Goal: Task Accomplishment & Management: Use online tool/utility

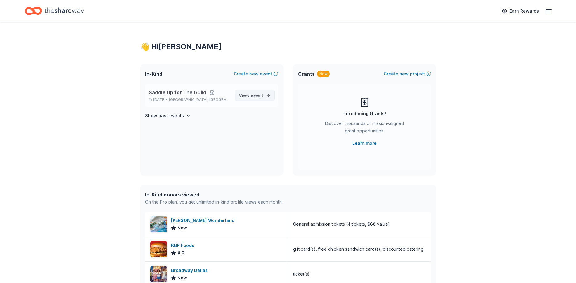
click at [258, 94] on span "event" at bounding box center [257, 95] width 12 height 5
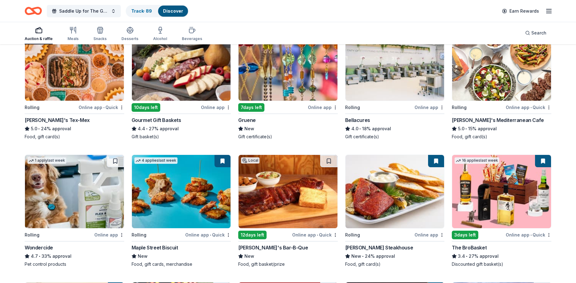
scroll to position [251, 0]
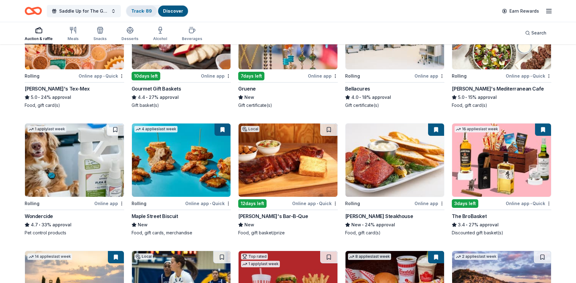
click at [141, 9] on link "Track · 89" at bounding box center [141, 10] width 21 height 5
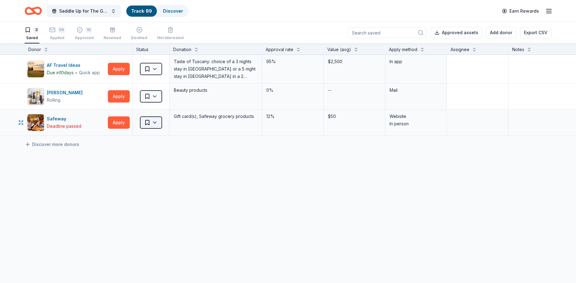
click at [147, 124] on html "Saddle Up for The Guild Track · 89 Discover Earn Rewards 3 Saved 59 Applied 10 …" at bounding box center [288, 141] width 576 height 283
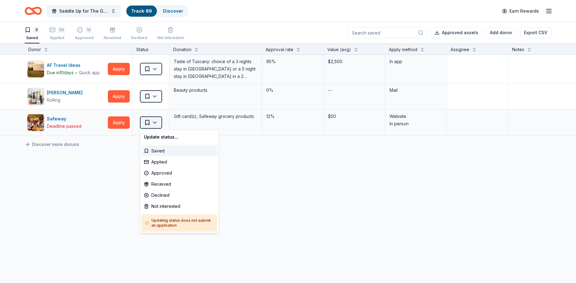
click at [147, 124] on html "Saddle Up for The Guild Track · 89 Discover Earn Rewards 3 Saved 59 Applied 10 …" at bounding box center [288, 141] width 576 height 283
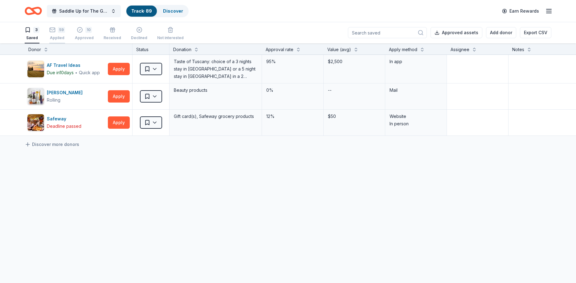
click at [58, 34] on div "59 Applied" at bounding box center [57, 34] width 16 height 14
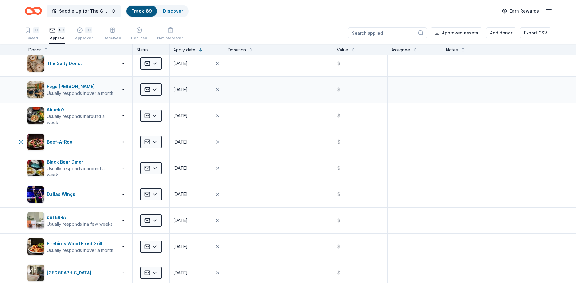
scroll to position [998, 0]
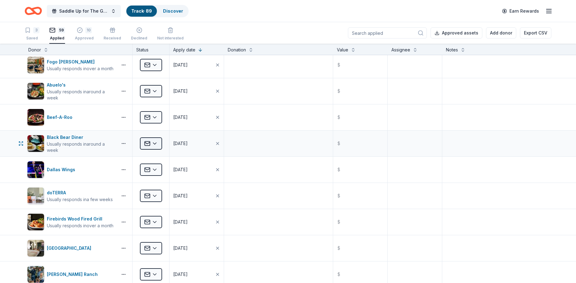
click at [156, 147] on html "Saddle Up for The Guild Track · 89 Discover Earn Rewards 3 Saved 59 Applied 10 …" at bounding box center [288, 141] width 576 height 283
click at [164, 195] on div "Approved" at bounding box center [166, 194] width 51 height 11
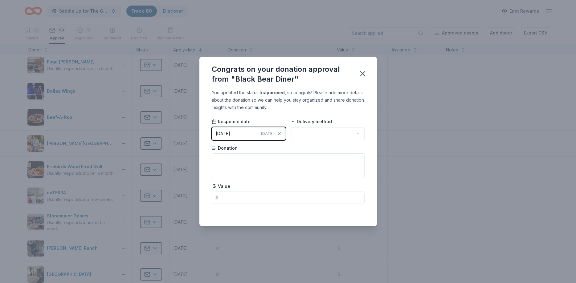
click at [305, 132] on html "Saddle Up for The Guild Track · 89 Discover Earn Rewards 3 Saved 58 Applied 11 …" at bounding box center [288, 141] width 576 height 283
click at [237, 159] on textarea at bounding box center [288, 165] width 153 height 25
type textarea "gift card"
type input "60.00"
click at [363, 74] on icon "button" at bounding box center [363, 73] width 4 height 4
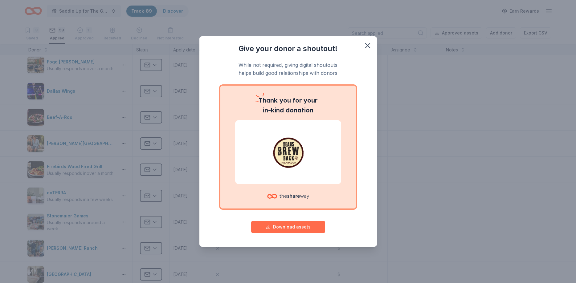
click at [279, 229] on button "Download assets" at bounding box center [288, 227] width 74 height 12
click at [368, 45] on icon "button" at bounding box center [367, 45] width 4 height 4
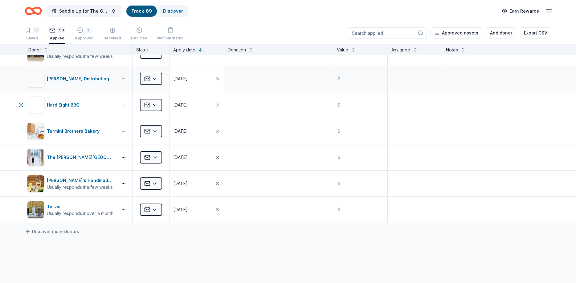
scroll to position [1368, 0]
